Goal: Information Seeking & Learning: Learn about a topic

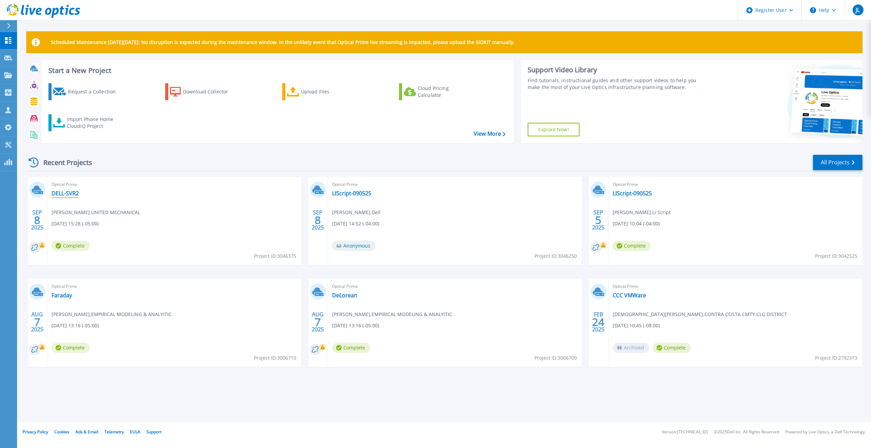
click at [59, 192] on link "DELL-SVR2" at bounding box center [65, 193] width 27 height 7
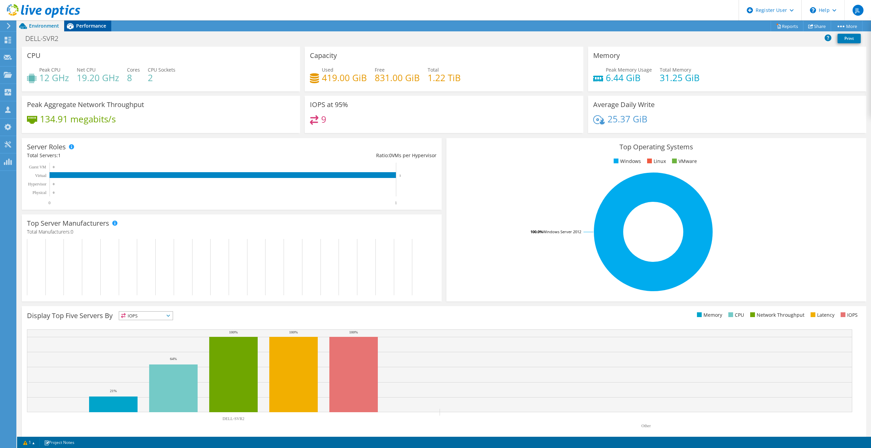
click at [86, 27] on span "Performance" at bounding box center [91, 26] width 30 height 6
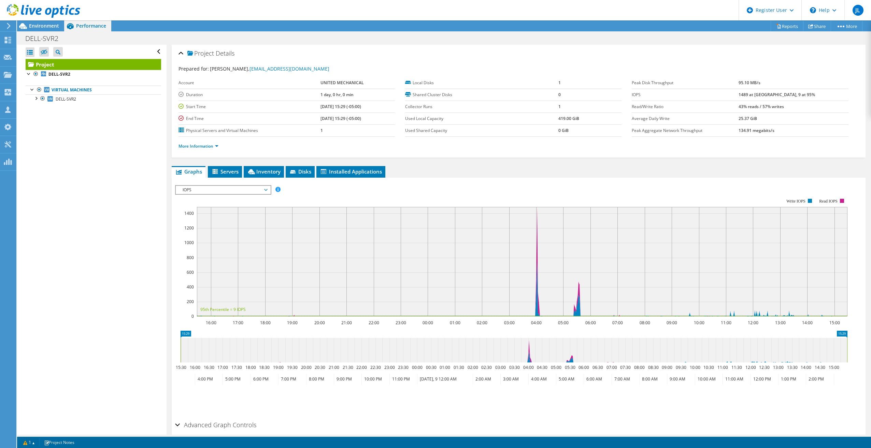
click at [246, 192] on span "IOPS" at bounding box center [223, 190] width 88 height 8
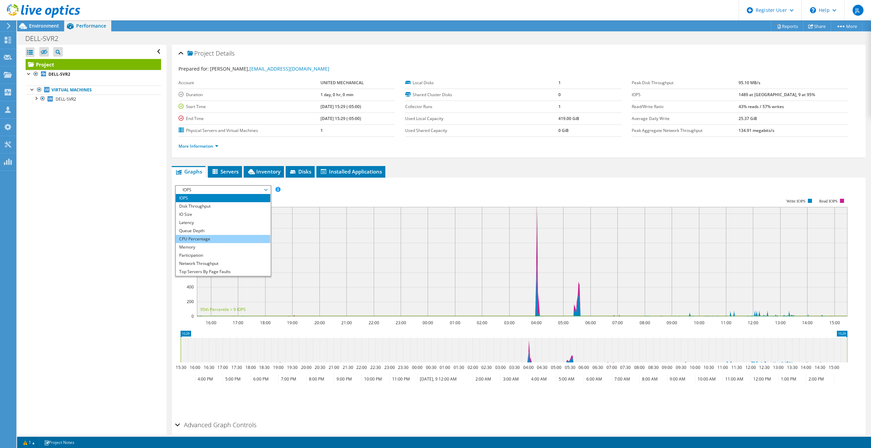
click at [230, 238] on li "CPU Percentage" at bounding box center [223, 239] width 95 height 8
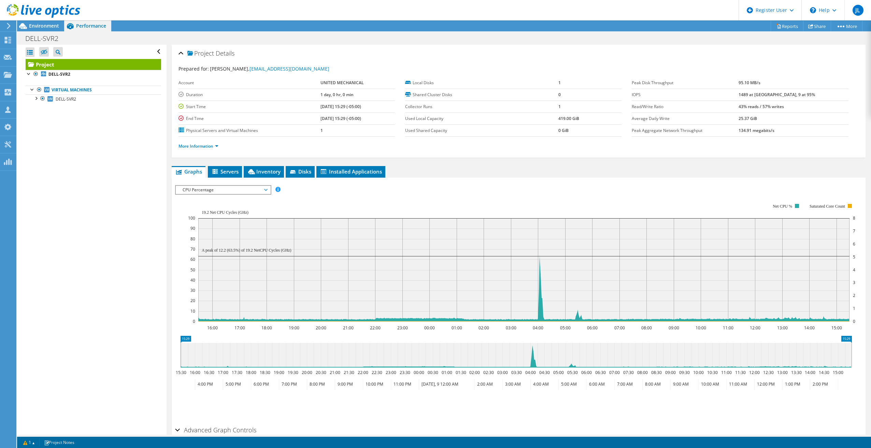
click at [217, 189] on span "CPU Percentage" at bounding box center [223, 190] width 88 height 8
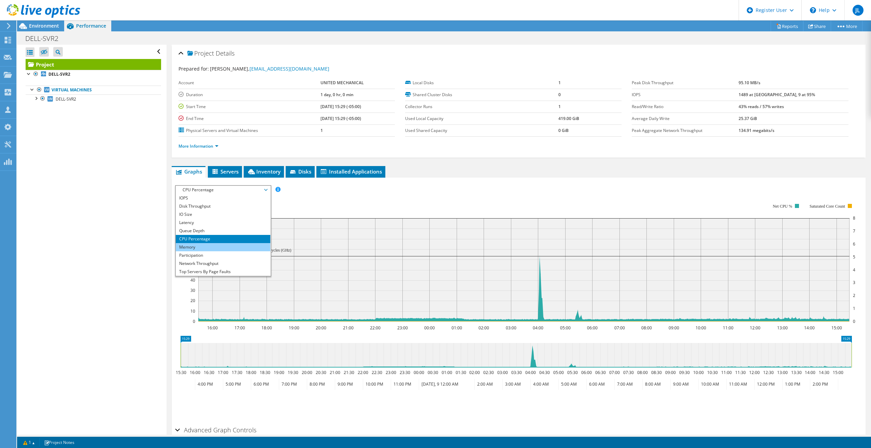
click at [214, 245] on li "Memory" at bounding box center [223, 247] width 95 height 8
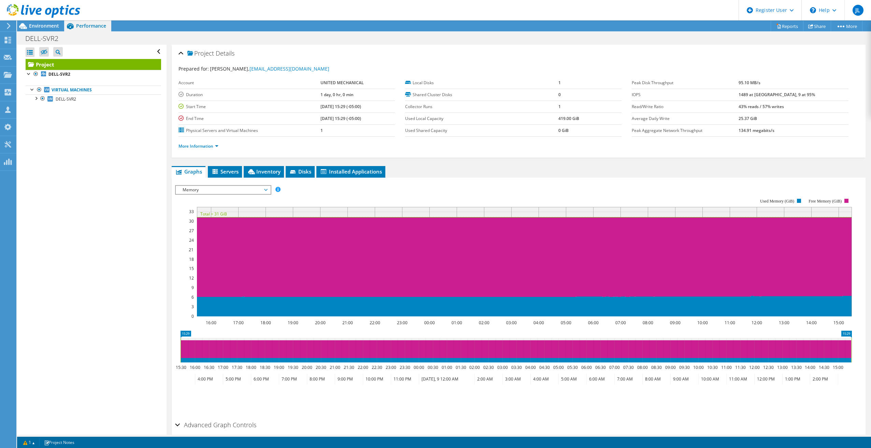
click at [248, 189] on span "Memory" at bounding box center [223, 190] width 88 height 8
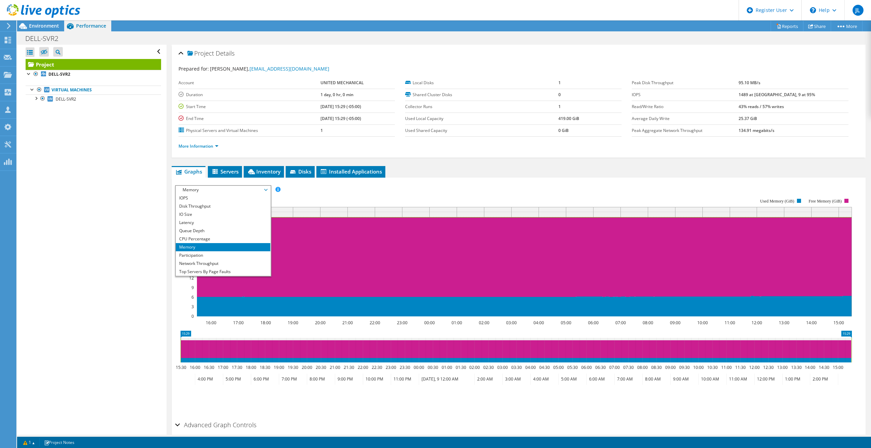
click at [148, 191] on div "Open All Close All Hide Excluded Nodes Project Tree Filter" at bounding box center [91, 240] width 149 height 390
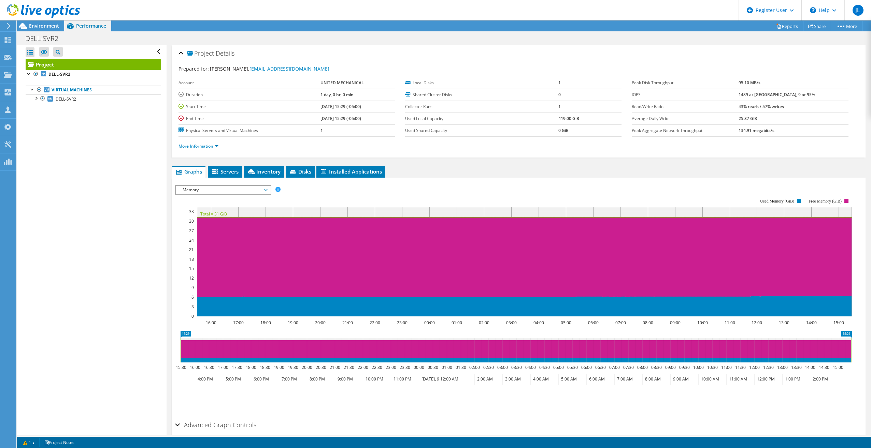
click at [248, 195] on rect at bounding box center [513, 257] width 677 height 136
click at [250, 191] on span "Memory" at bounding box center [223, 190] width 88 height 8
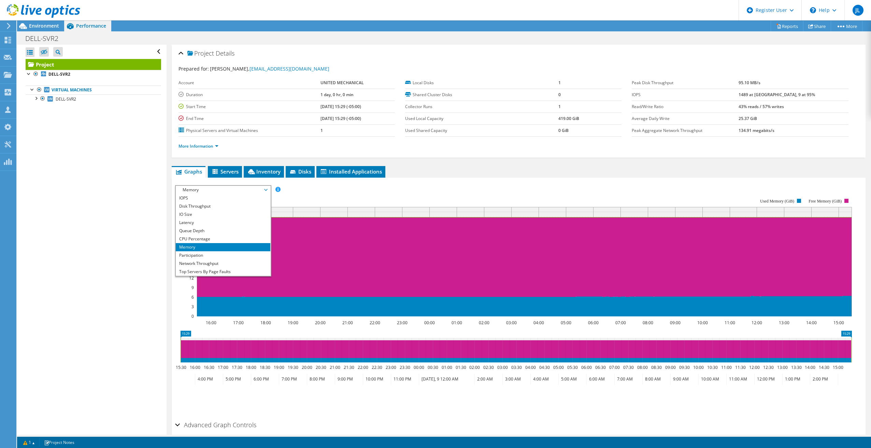
click at [242, 191] on span "Memory" at bounding box center [223, 190] width 88 height 8
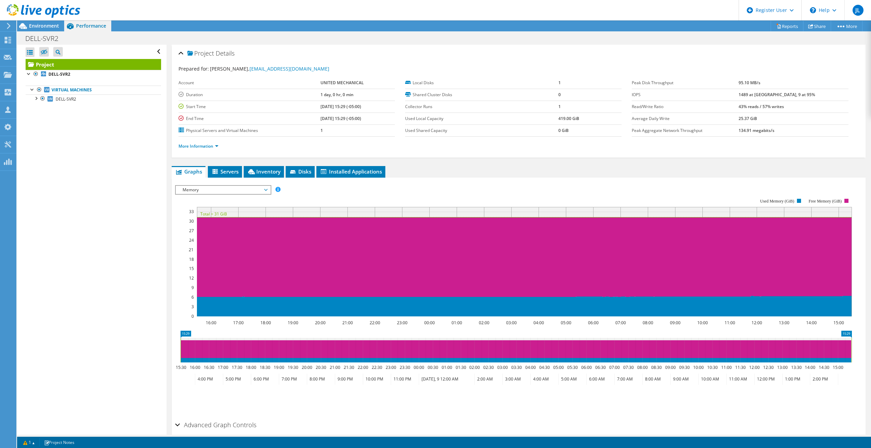
click at [241, 191] on span "Memory" at bounding box center [223, 190] width 88 height 8
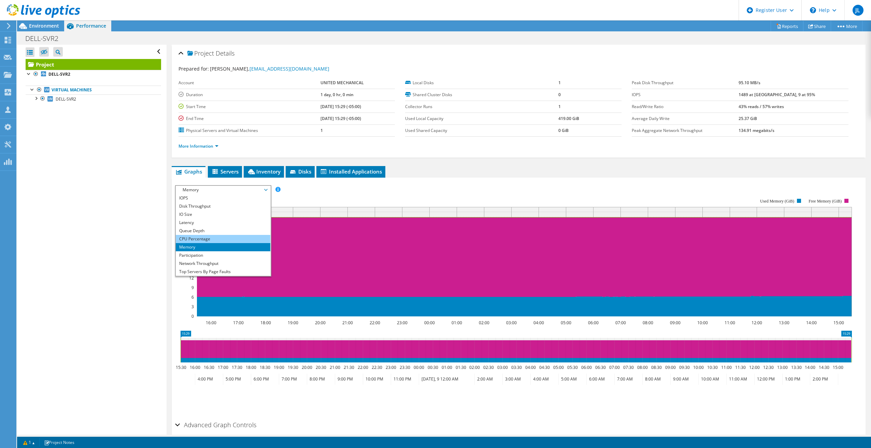
click at [222, 236] on li "CPU Percentage" at bounding box center [223, 239] width 95 height 8
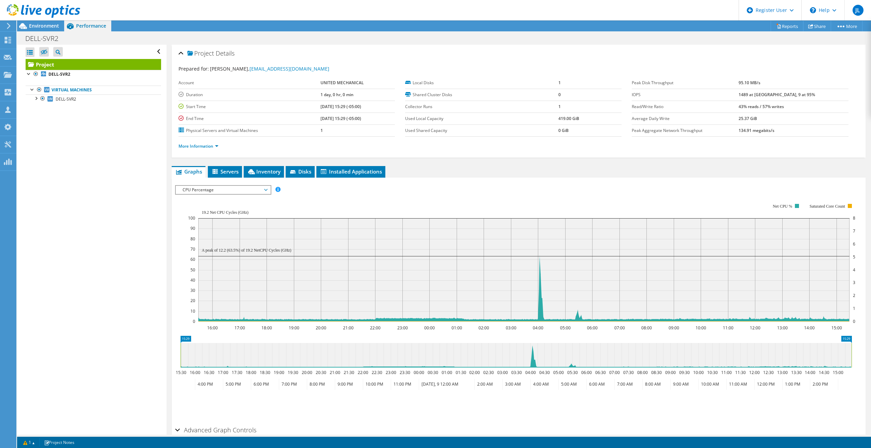
click at [204, 190] on span "CPU Percentage" at bounding box center [223, 190] width 88 height 8
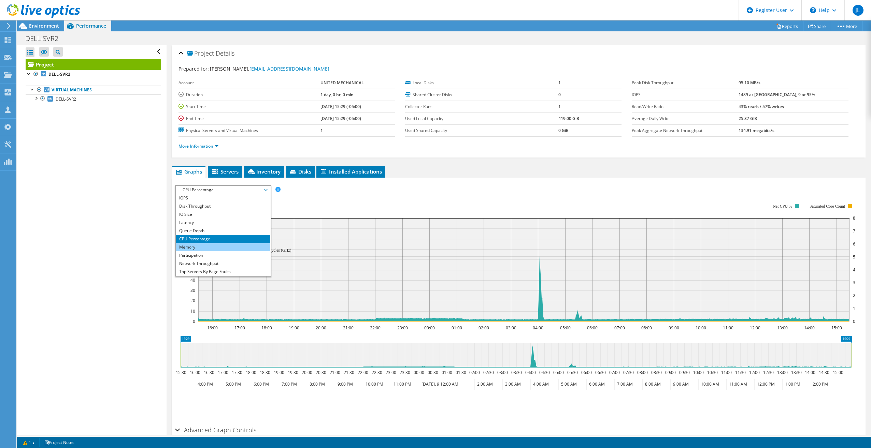
click at [218, 248] on li "Memory" at bounding box center [223, 247] width 95 height 8
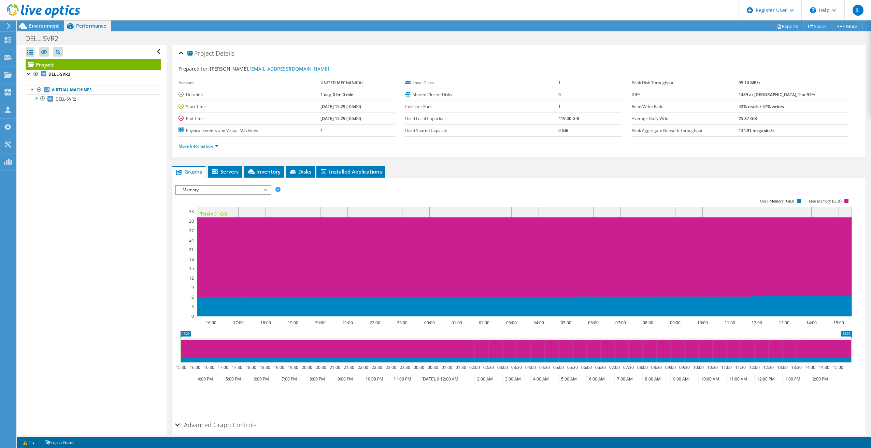
click at [266, 189] on span "Memory" at bounding box center [223, 190] width 88 height 8
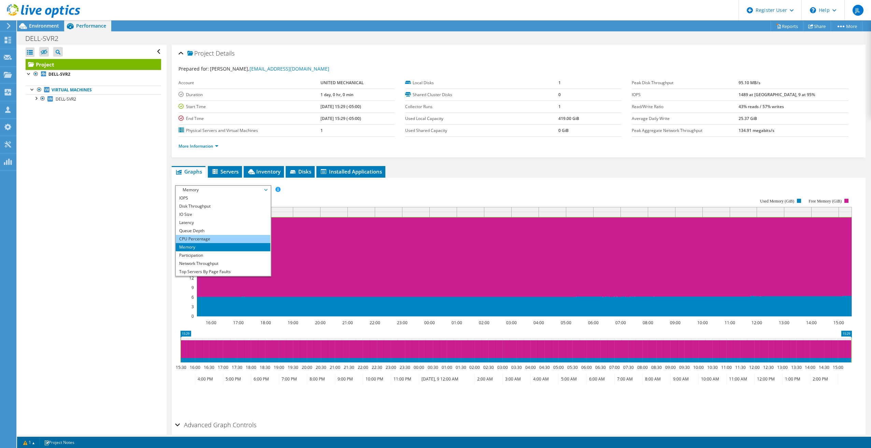
click at [225, 239] on li "CPU Percentage" at bounding box center [223, 239] width 95 height 8
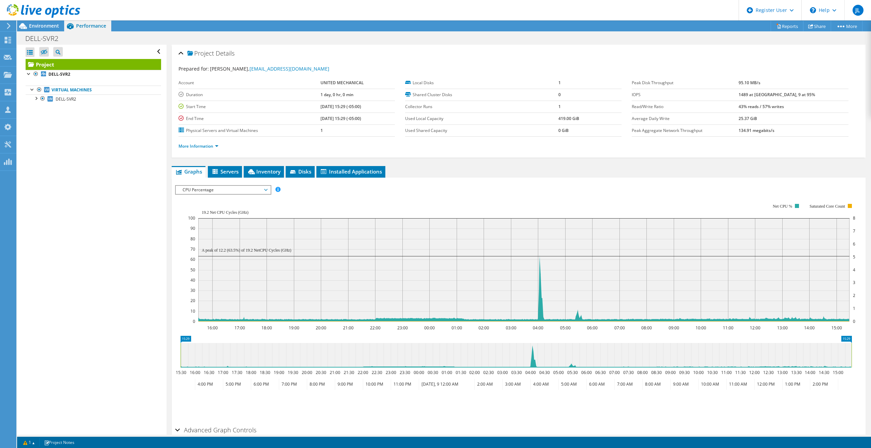
click at [260, 191] on span "CPU Percentage" at bounding box center [223, 190] width 88 height 8
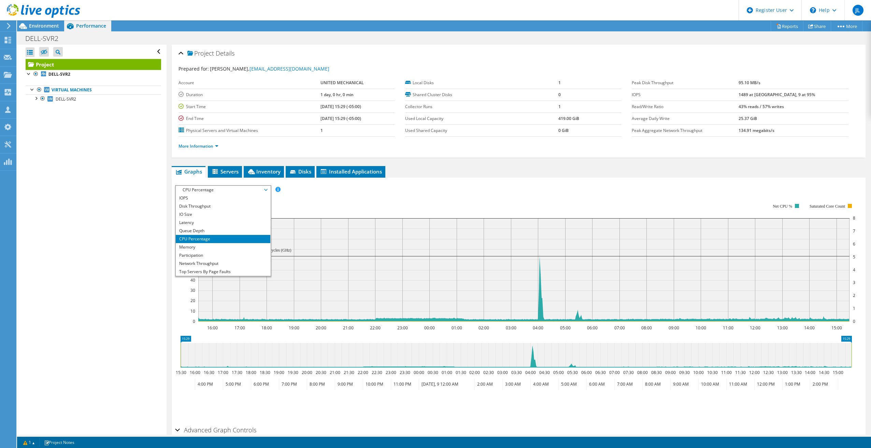
click at [120, 191] on div "Open All Close All Hide Excluded Nodes Project Tree Filter" at bounding box center [91, 240] width 149 height 390
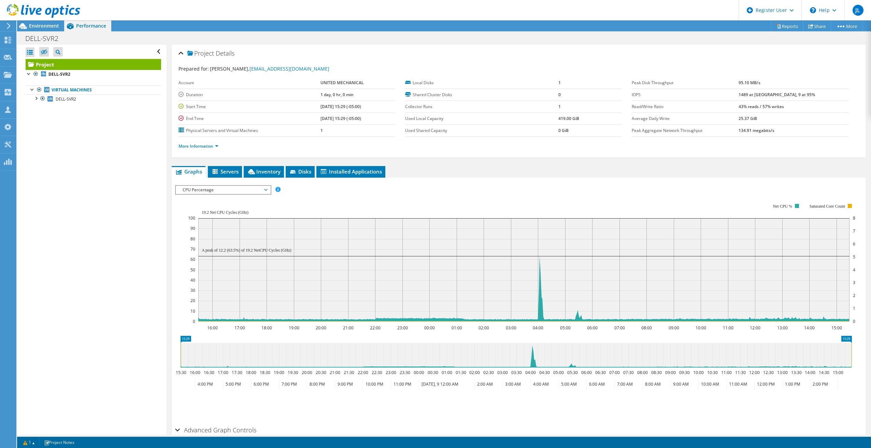
click at [47, 28] on span "Environment" at bounding box center [44, 26] width 30 height 6
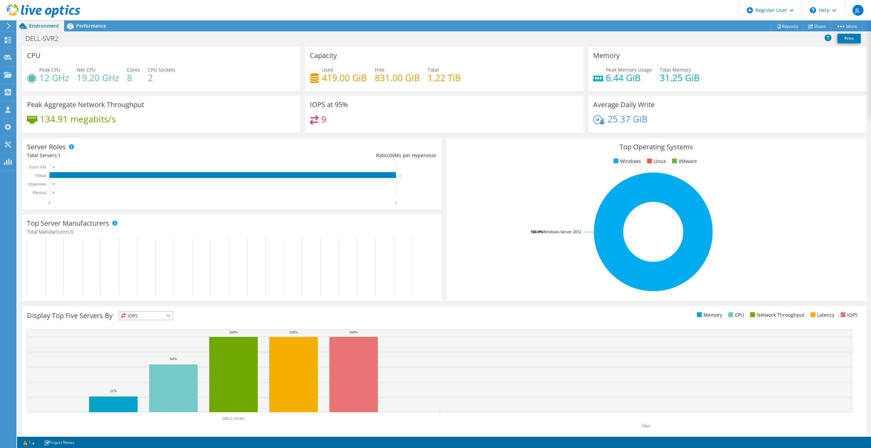
drag, startPoint x: 90, startPoint y: 28, endPoint x: 107, endPoint y: 34, distance: 18.4
click at [90, 28] on span "Performance" at bounding box center [91, 26] width 30 height 6
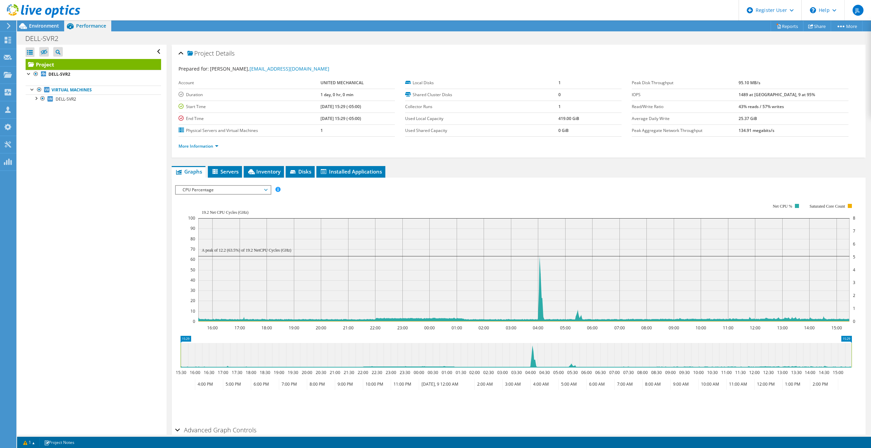
click at [262, 192] on span "CPU Percentage" at bounding box center [223, 190] width 88 height 8
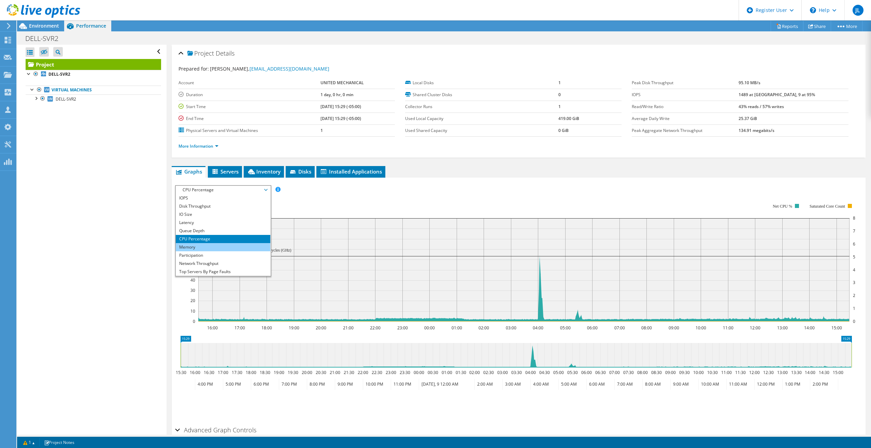
click at [214, 248] on li "Memory" at bounding box center [223, 247] width 95 height 8
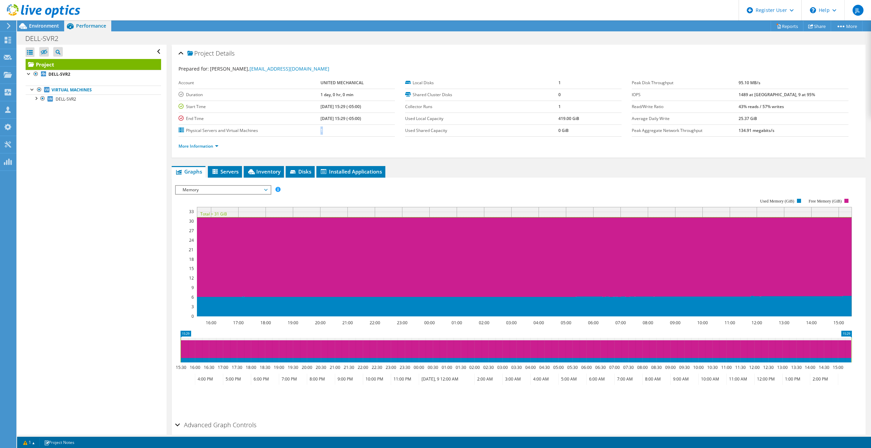
drag, startPoint x: 308, startPoint y: 128, endPoint x: 314, endPoint y: 128, distance: 5.5
click at [314, 128] on tr "Physical Servers and Virtual Machines 1" at bounding box center [286, 131] width 216 height 12
click at [320, 130] on td "1" at bounding box center [357, 131] width 74 height 12
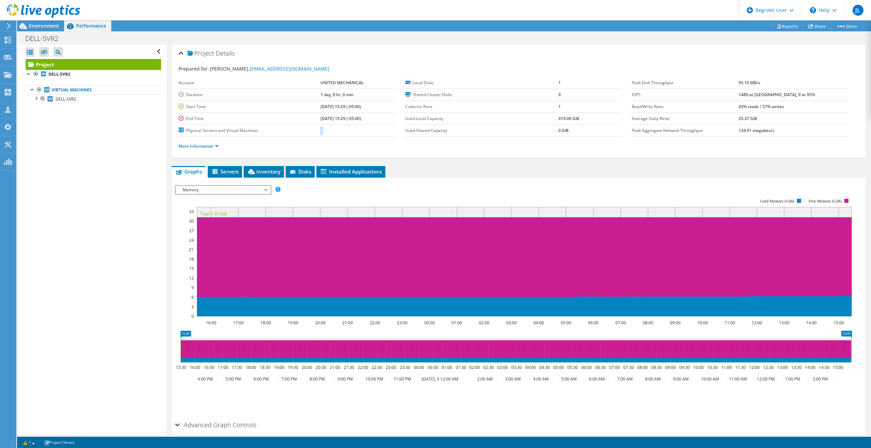
drag, startPoint x: 318, startPoint y: 130, endPoint x: 346, endPoint y: 134, distance: 28.2
click at [346, 134] on td "1" at bounding box center [357, 131] width 74 height 12
drag, startPoint x: 316, startPoint y: 129, endPoint x: 302, endPoint y: 130, distance: 14.0
click at [302, 130] on tr "Physical Servers and Virtual Machines 1" at bounding box center [286, 131] width 216 height 12
drag, startPoint x: 302, startPoint y: 130, endPoint x: 313, endPoint y: 144, distance: 17.8
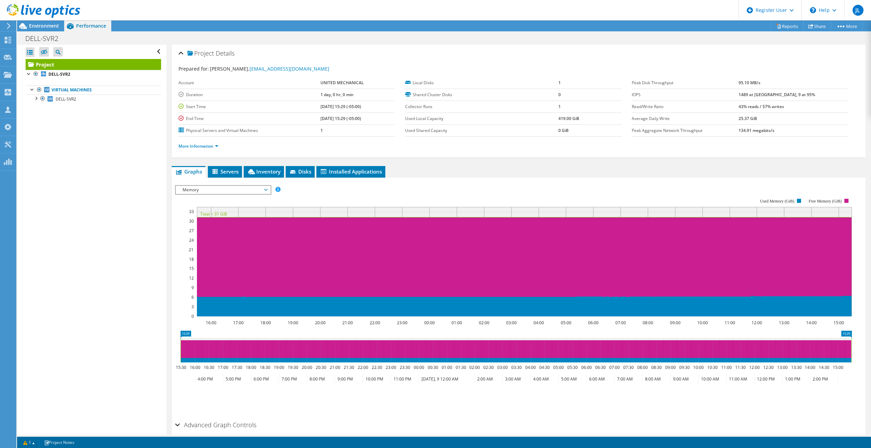
click at [313, 144] on ul "More Information" at bounding box center [518, 145] width 680 height 9
click at [329, 188] on div "IOPS Disk Throughput IO Size Latency Queue Depth CPU Percentage Memory Page Fau…" at bounding box center [518, 189] width 687 height 9
click at [611, 171] on ul "Graphs Servers Inventory Hypervisor Disks Cluster Disks Installed Applications" at bounding box center [519, 172] width 694 height 12
